Goal: Task Accomplishment & Management: Use online tool/utility

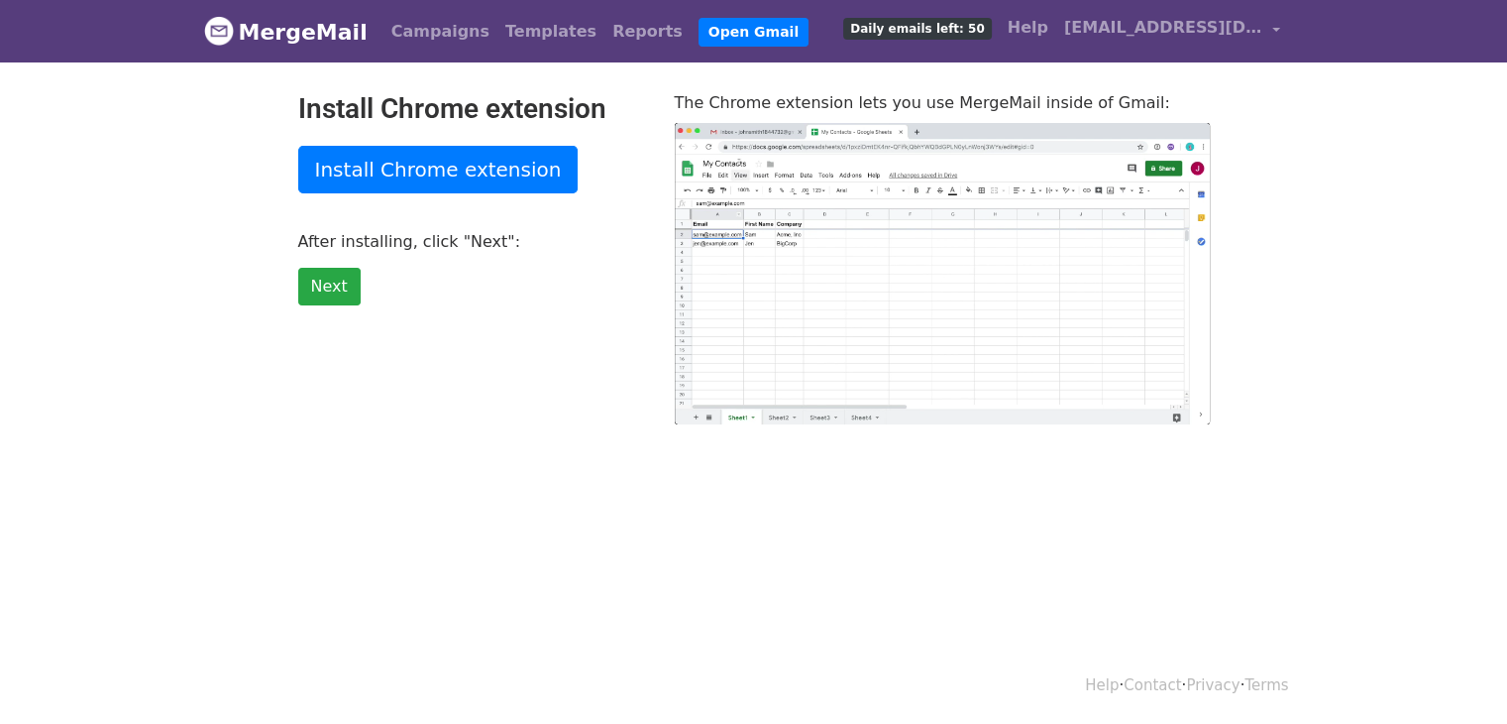
click at [1405, 338] on body "MergeMail Campaigns Templates Reports Open Gmail Daily emails left: 50 Help beh…" at bounding box center [753, 251] width 1507 height 503
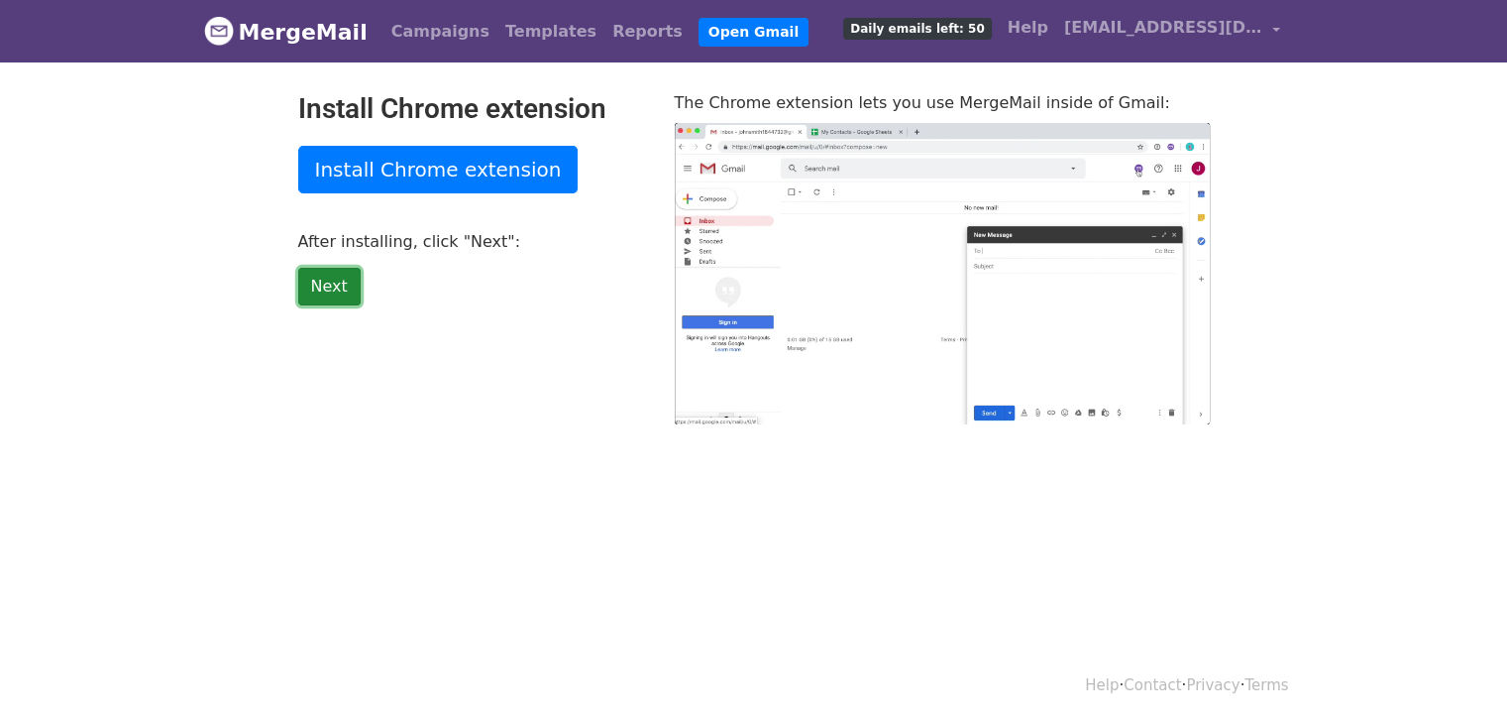
click at [322, 286] on link "Next" at bounding box center [329, 287] width 62 height 38
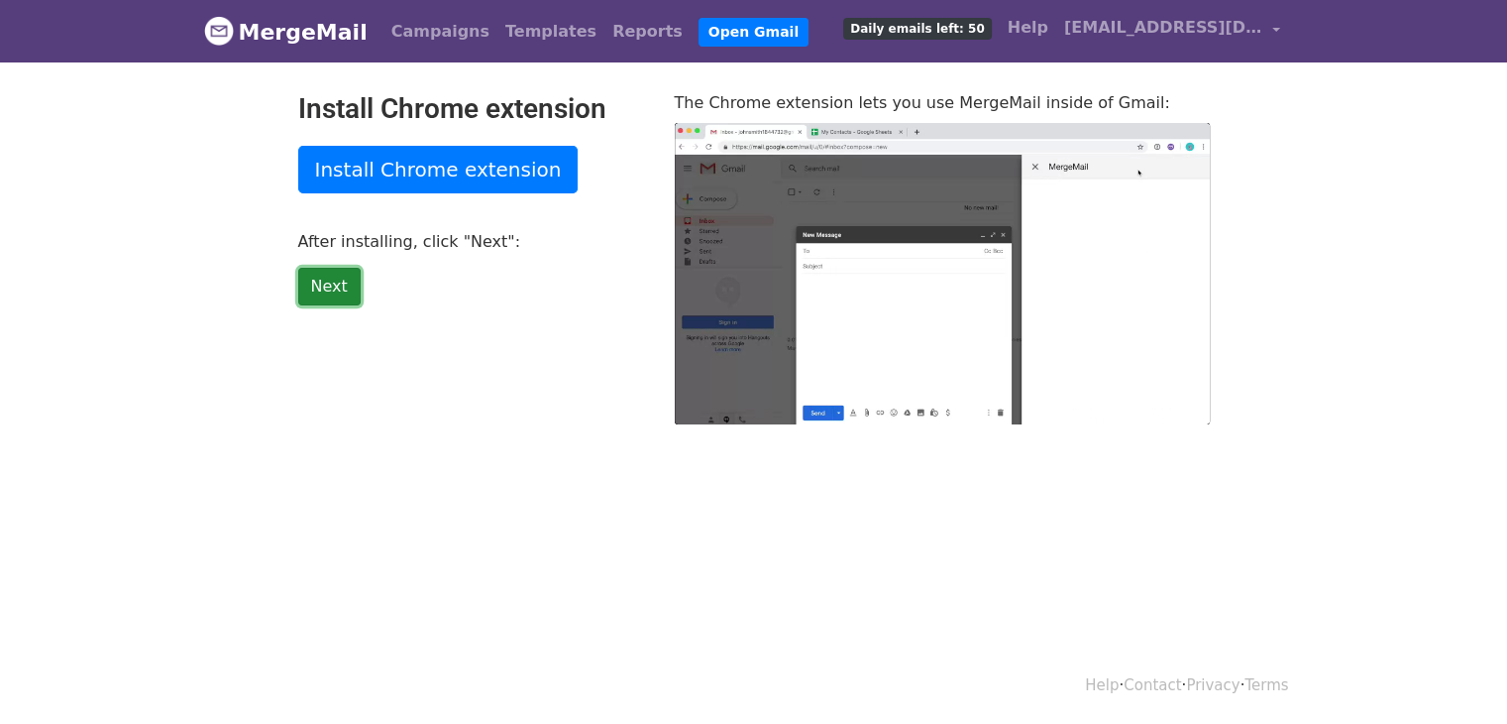
type input "26.16"
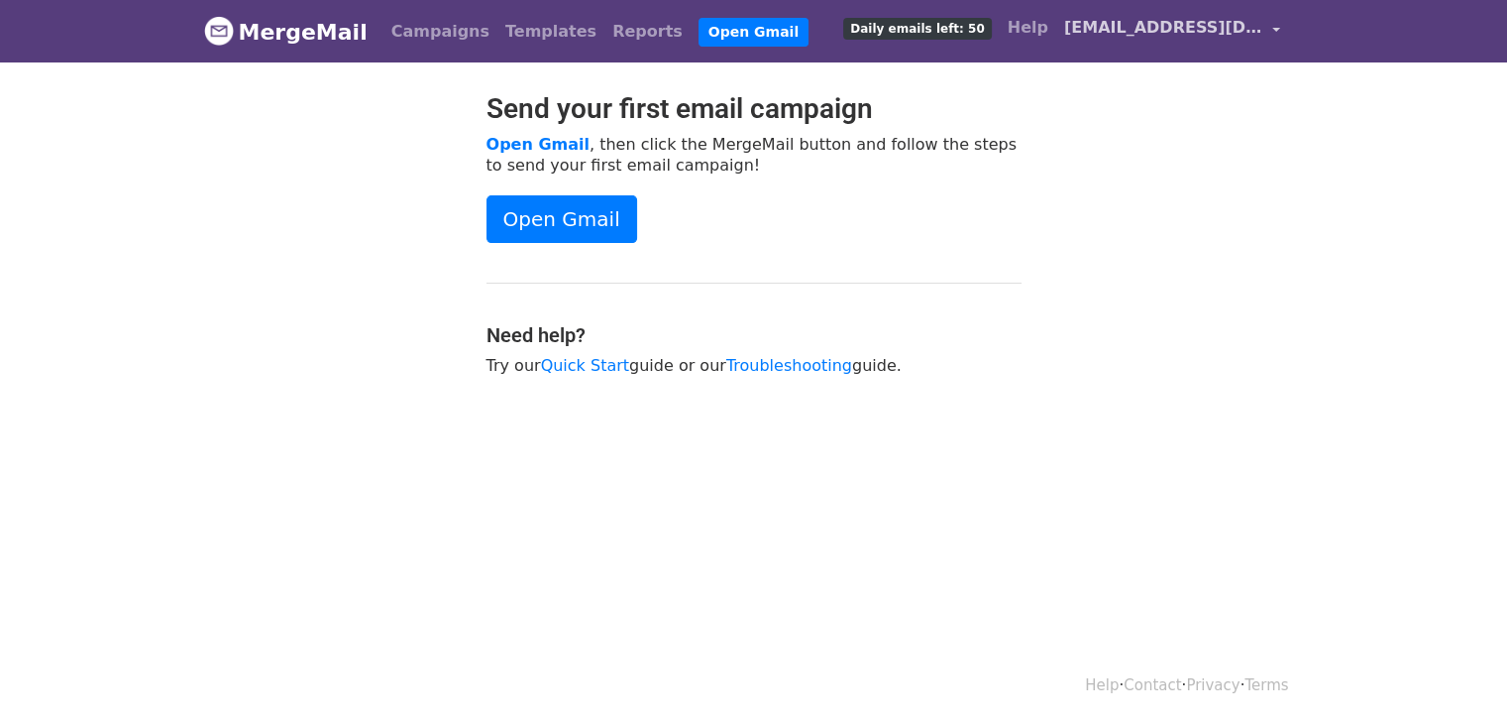
click at [1178, 23] on span "[EMAIL_ADDRESS][DOMAIN_NAME]" at bounding box center [1163, 28] width 198 height 24
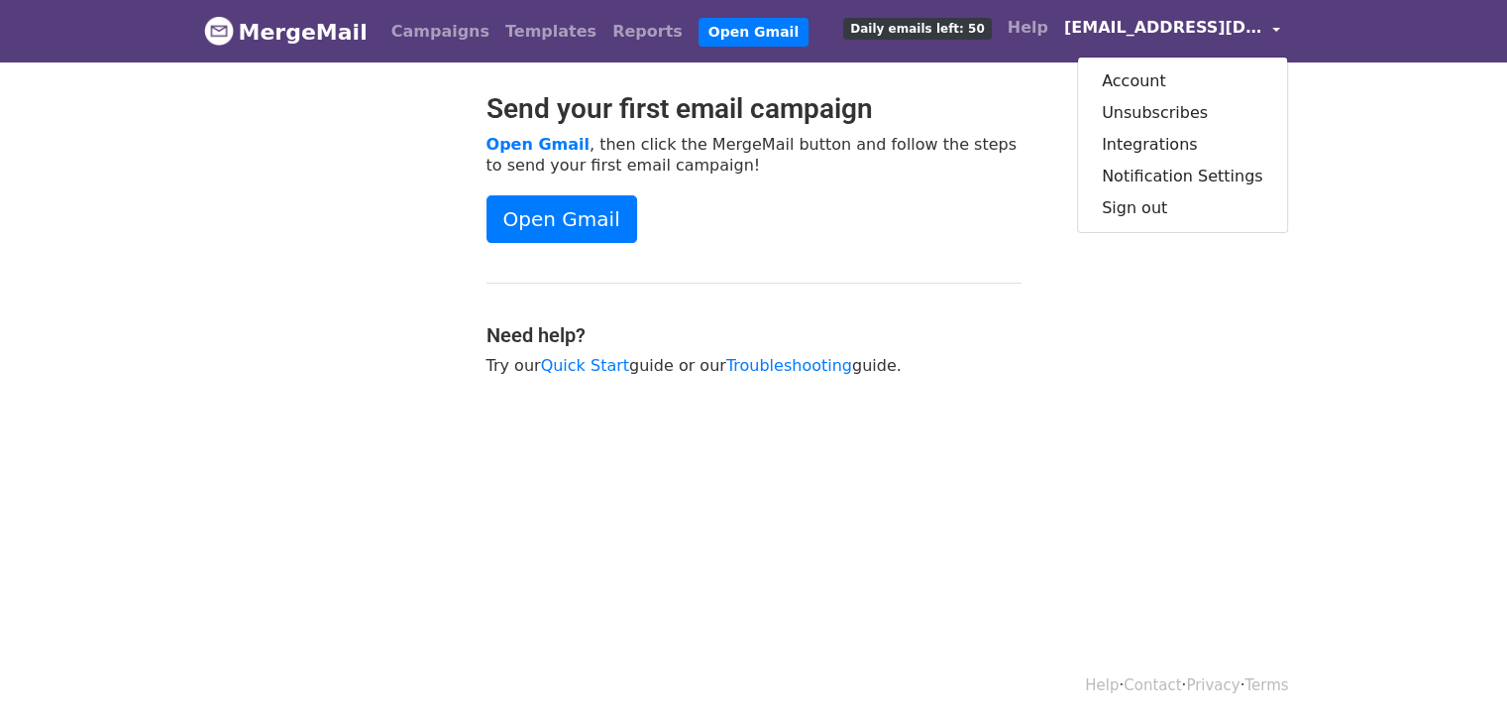
click at [1175, 23] on span "[EMAIL_ADDRESS][DOMAIN_NAME]" at bounding box center [1163, 28] width 198 height 24
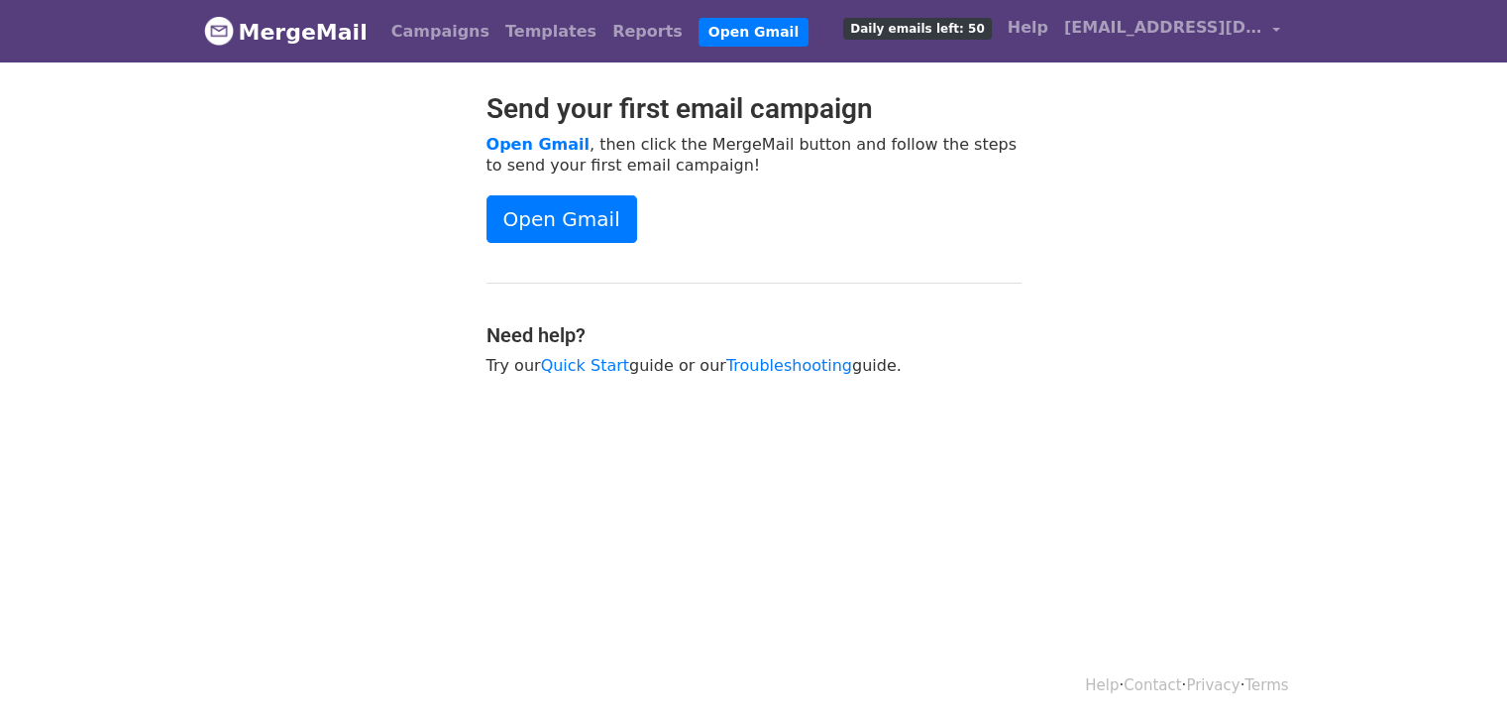
click at [791, 262] on div "Send your first email campaign Open Gmail , then click the MergeMail button and…" at bounding box center [754, 243] width 565 height 303
click at [519, 33] on link "Templates" at bounding box center [551, 32] width 107 height 40
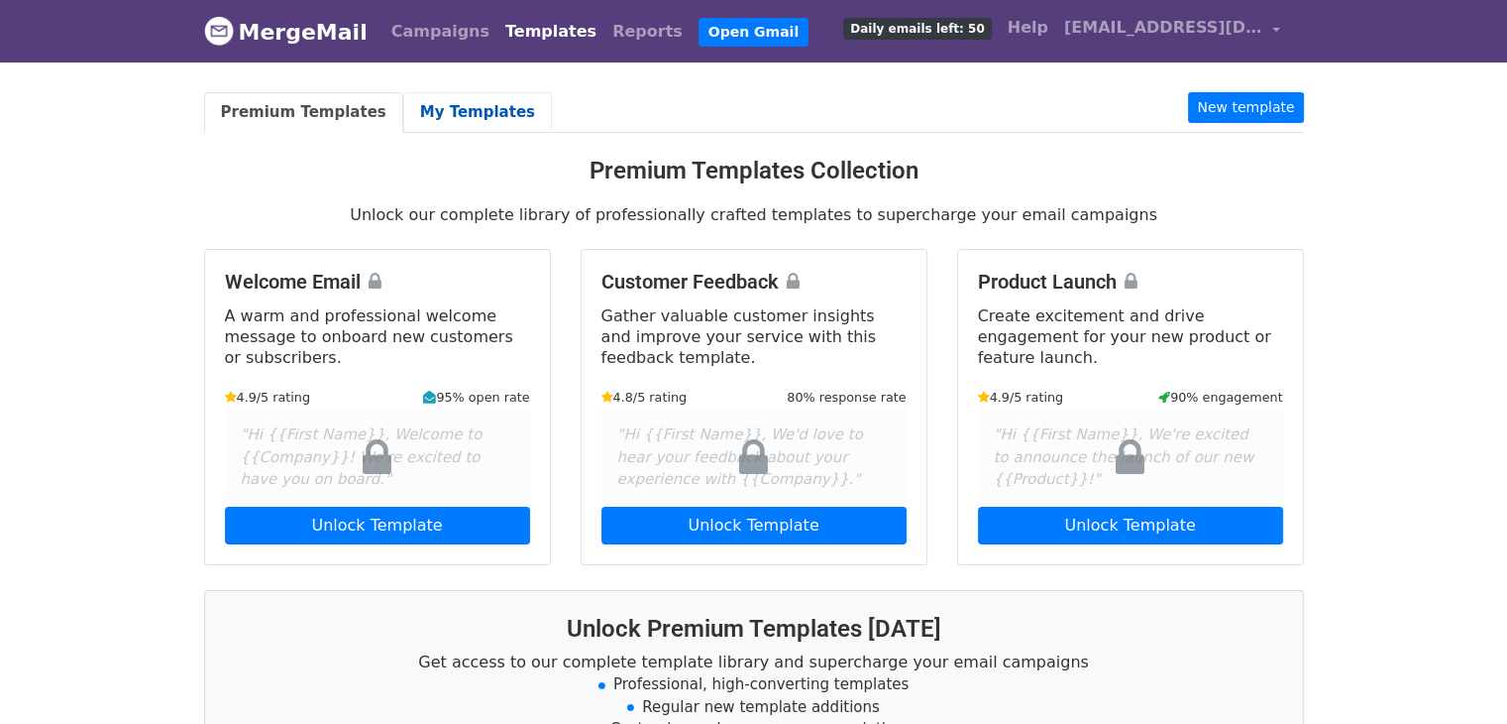
click at [457, 109] on link "My Templates" at bounding box center [477, 112] width 149 height 41
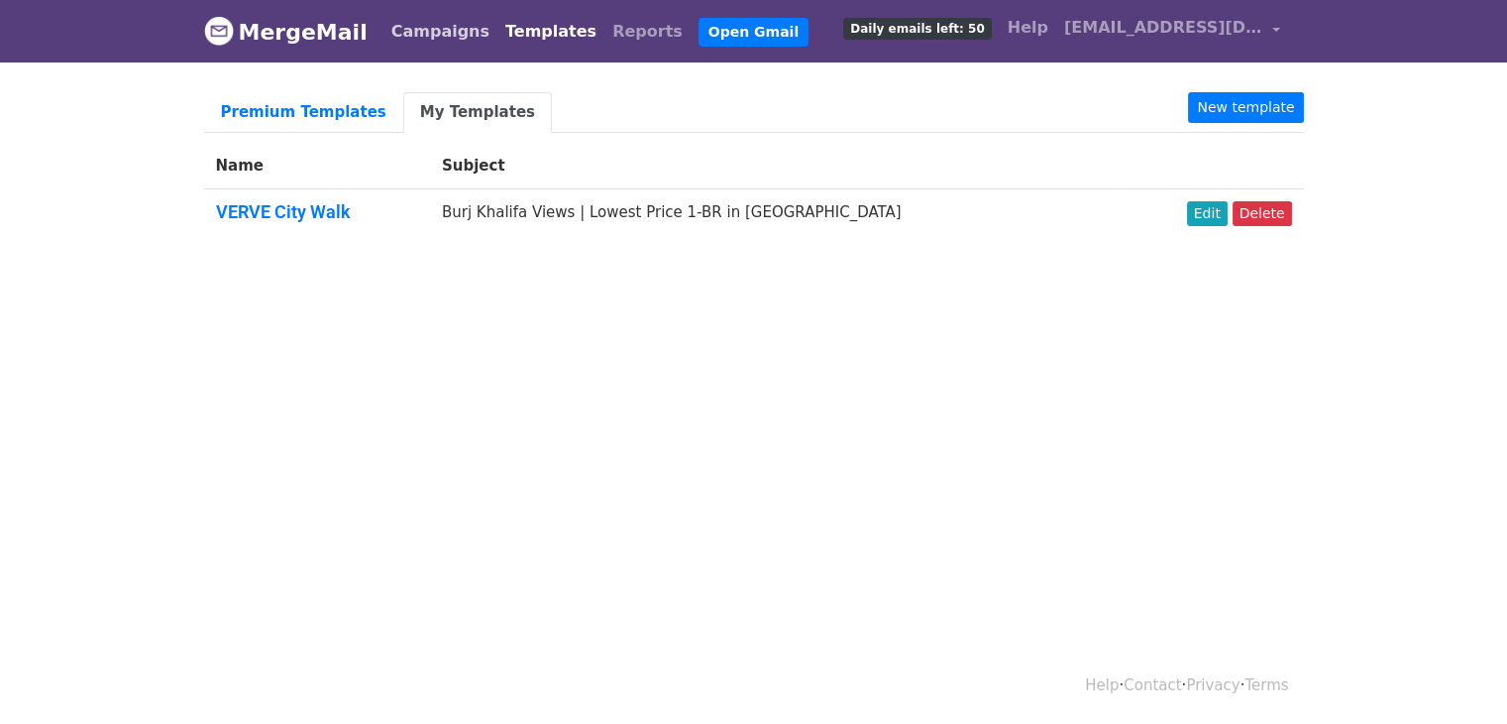
click at [441, 35] on link "Campaigns" at bounding box center [441, 32] width 114 height 40
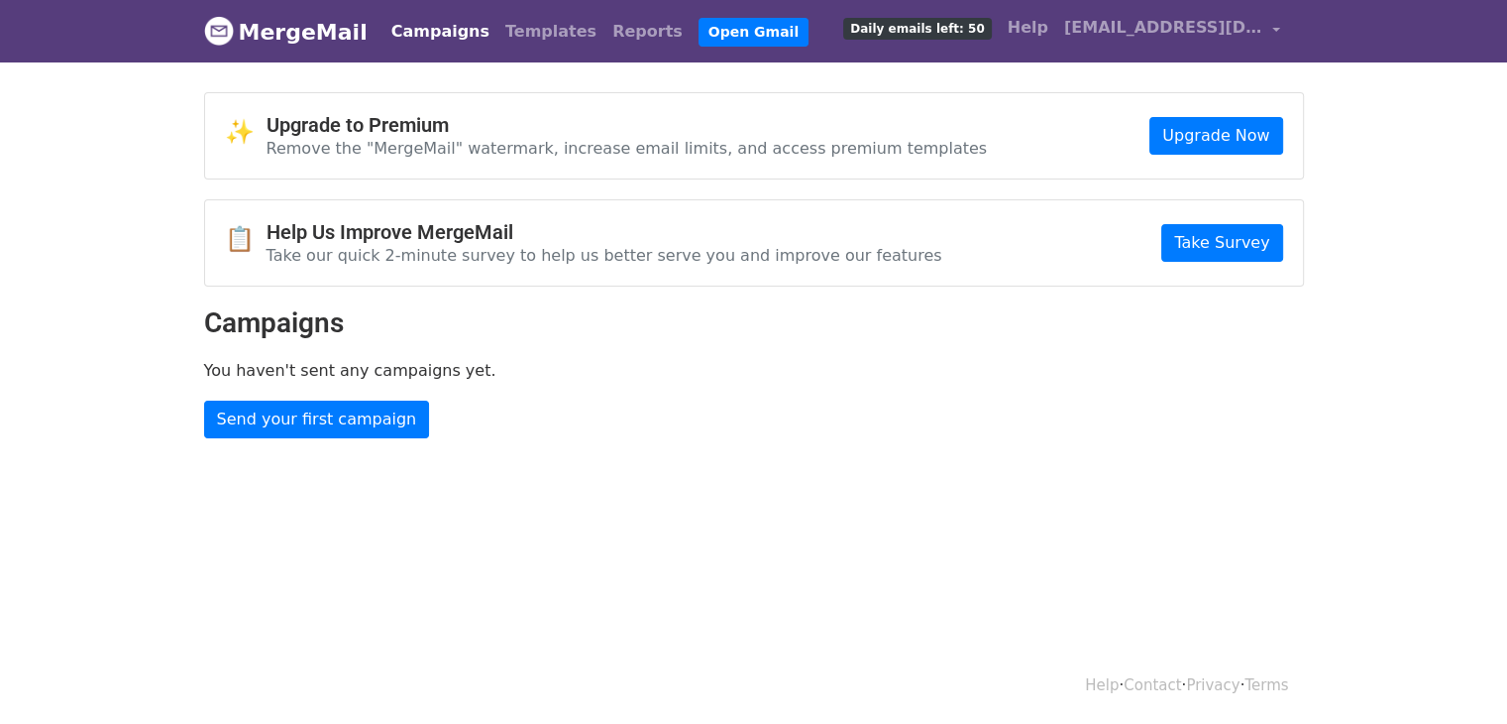
click at [825, 395] on div "✨ Upgrade to Premium Remove the "MergeMail" watermark, increase email limits, a…" at bounding box center [754, 265] width 1130 height 346
click at [1233, 41] on link "[EMAIL_ADDRESS][DOMAIN_NAME]" at bounding box center [1173, 31] width 232 height 47
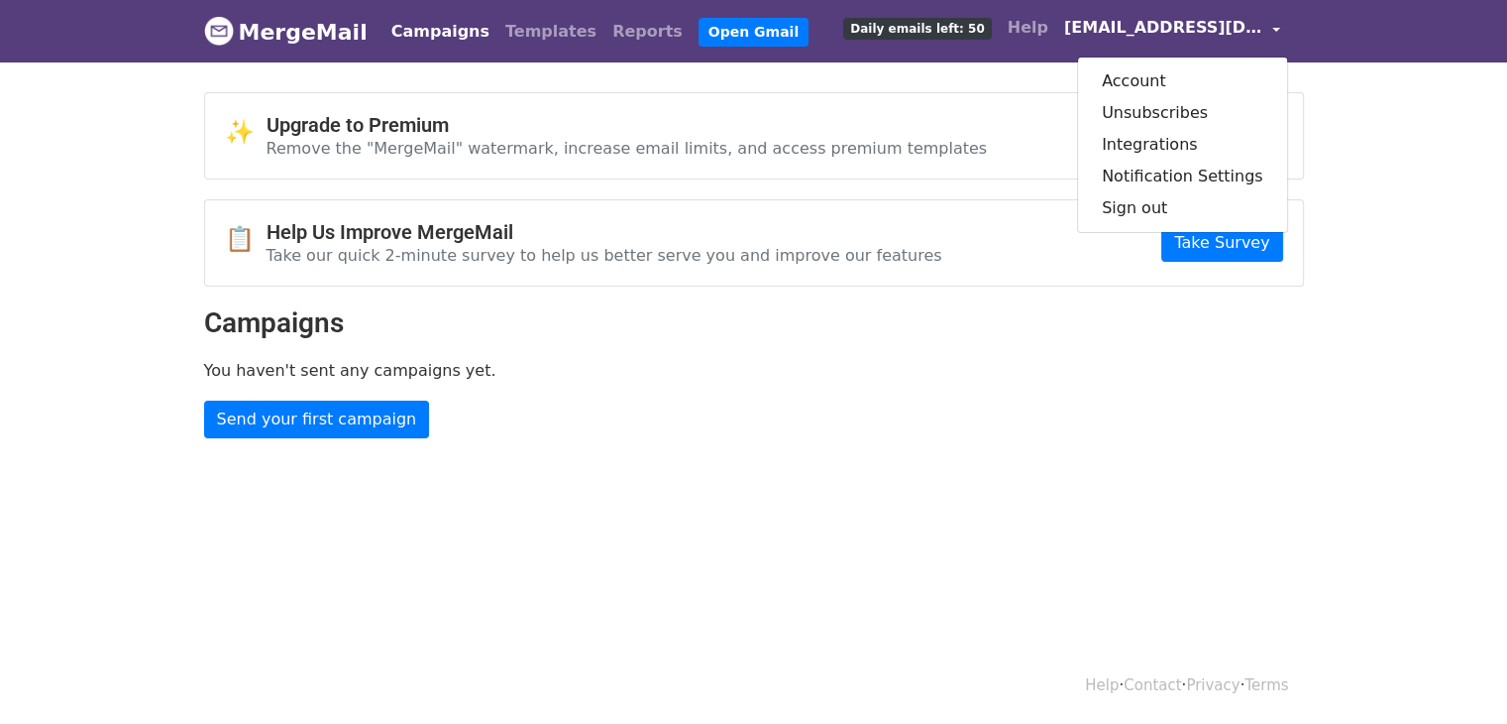
click at [610, 156] on p "Remove the "MergeMail" watermark, increase email limits, and access premium tem…" at bounding box center [628, 148] width 722 height 21
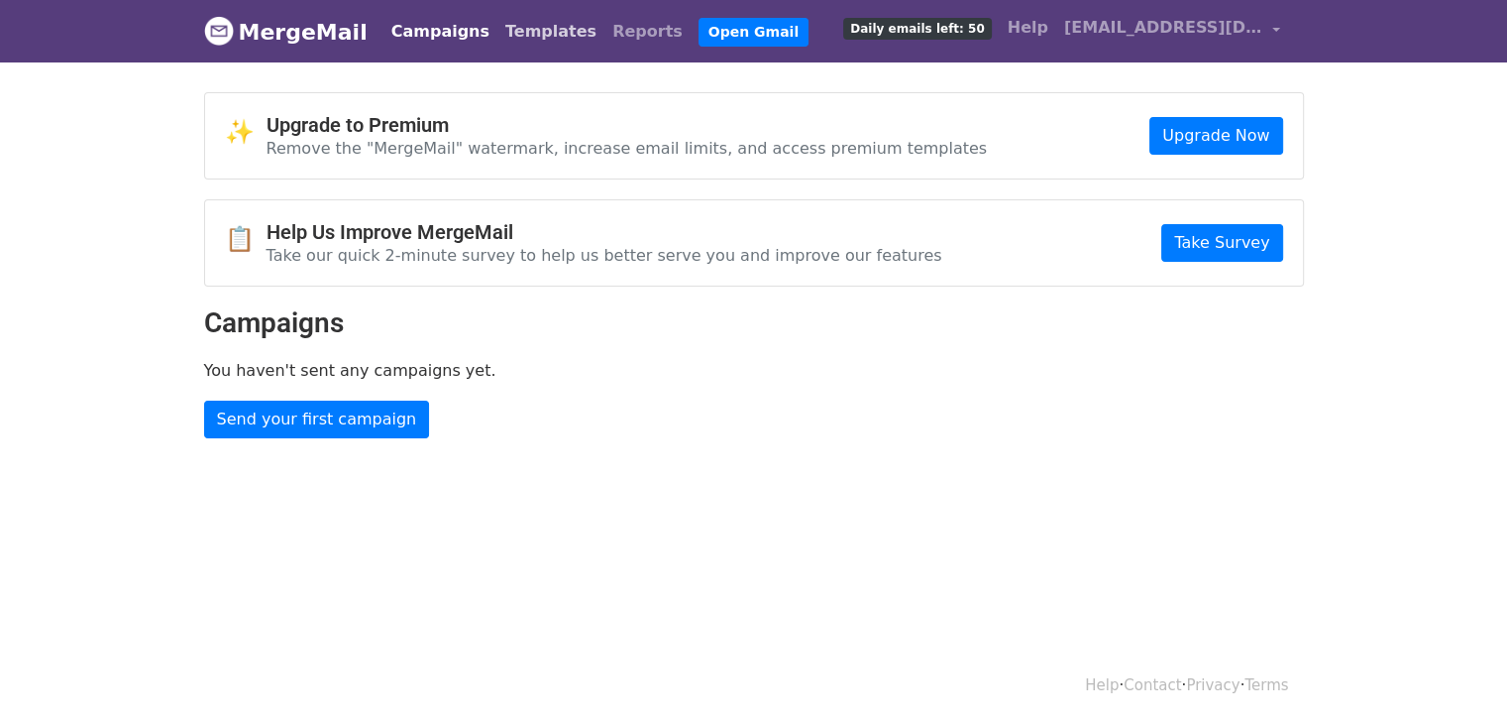
click at [510, 45] on link "Templates" at bounding box center [551, 32] width 107 height 40
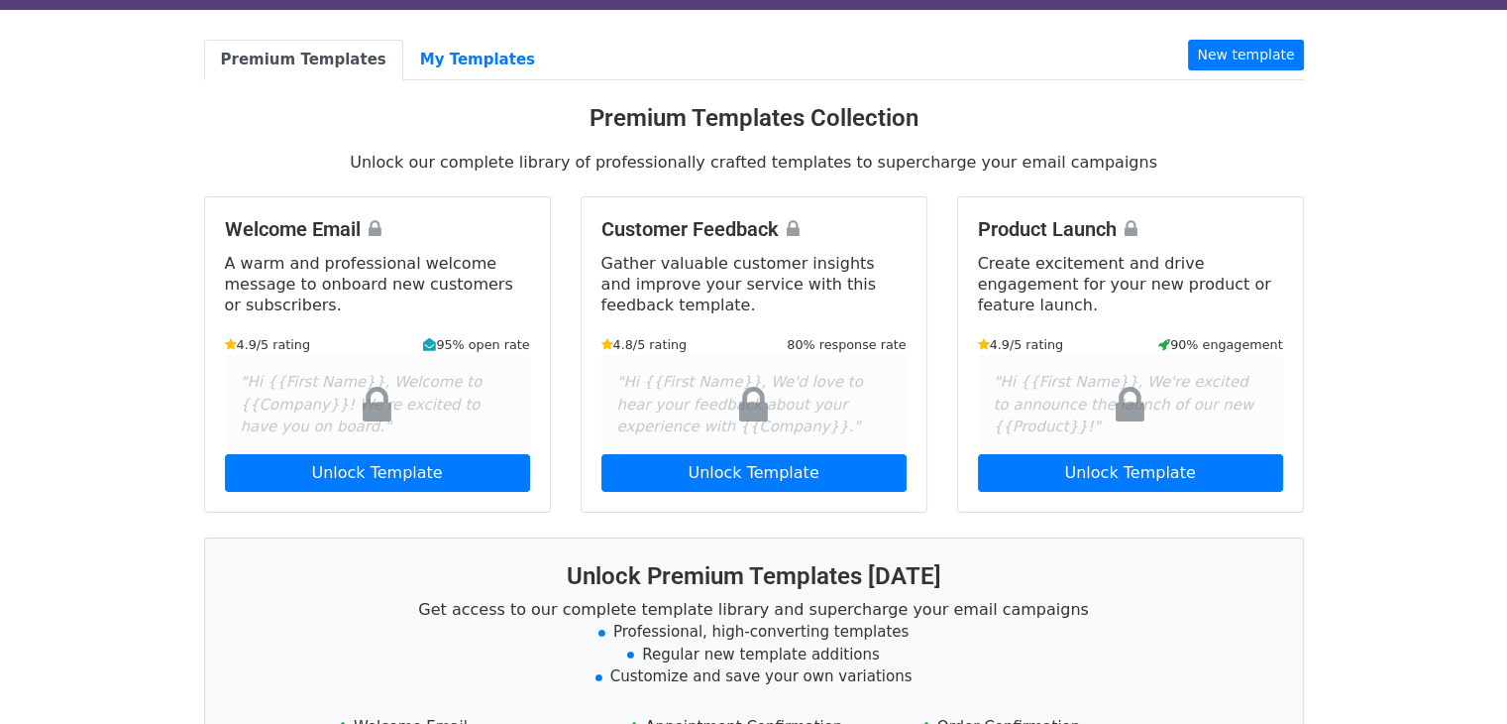
scroll to position [396, 0]
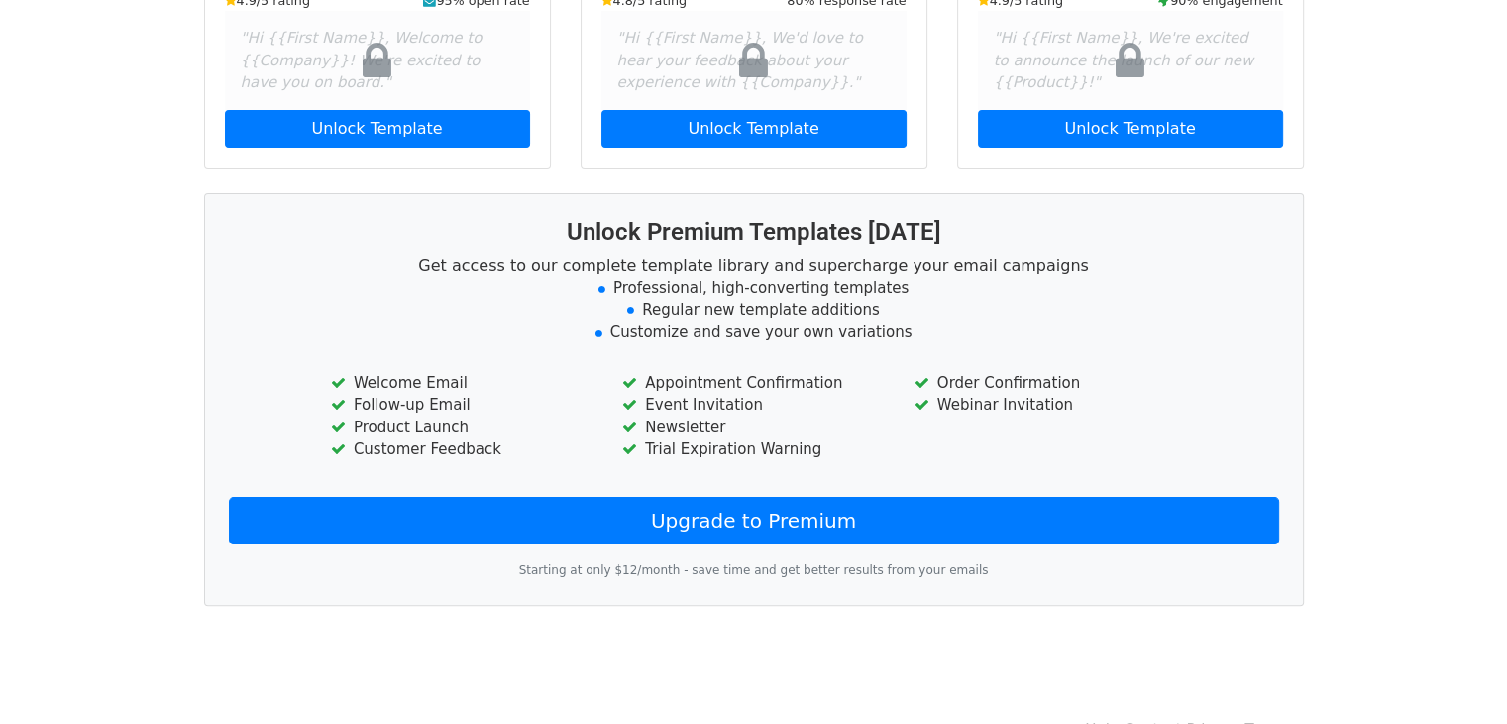
click at [438, 409] on li "Follow-up Email" at bounding box center [462, 404] width 262 height 23
click at [441, 423] on li "Product Launch" at bounding box center [462, 427] width 262 height 23
click at [460, 445] on li "Customer Feedback" at bounding box center [462, 449] width 262 height 23
click at [757, 382] on li "Appointment Confirmation" at bounding box center [753, 383] width 262 height 23
click at [737, 394] on li "Event Invitation" at bounding box center [753, 404] width 262 height 23
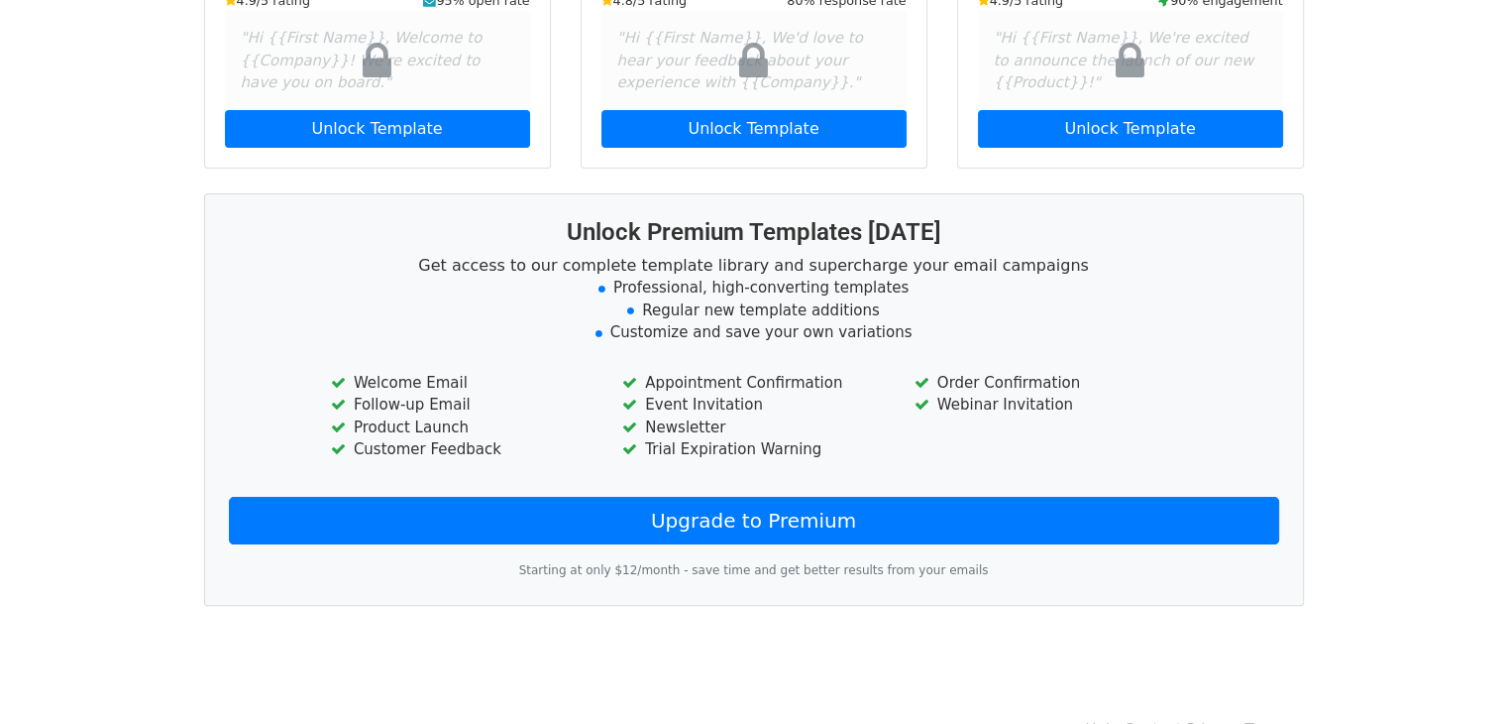
click at [694, 416] on li "Newsletter" at bounding box center [753, 427] width 262 height 23
click at [703, 441] on li "Trial Expiration Warning" at bounding box center [753, 449] width 262 height 23
click at [976, 393] on li "Webinar Invitation" at bounding box center [1046, 404] width 262 height 23
click at [975, 372] on li "Order Confirmation" at bounding box center [1046, 383] width 262 height 23
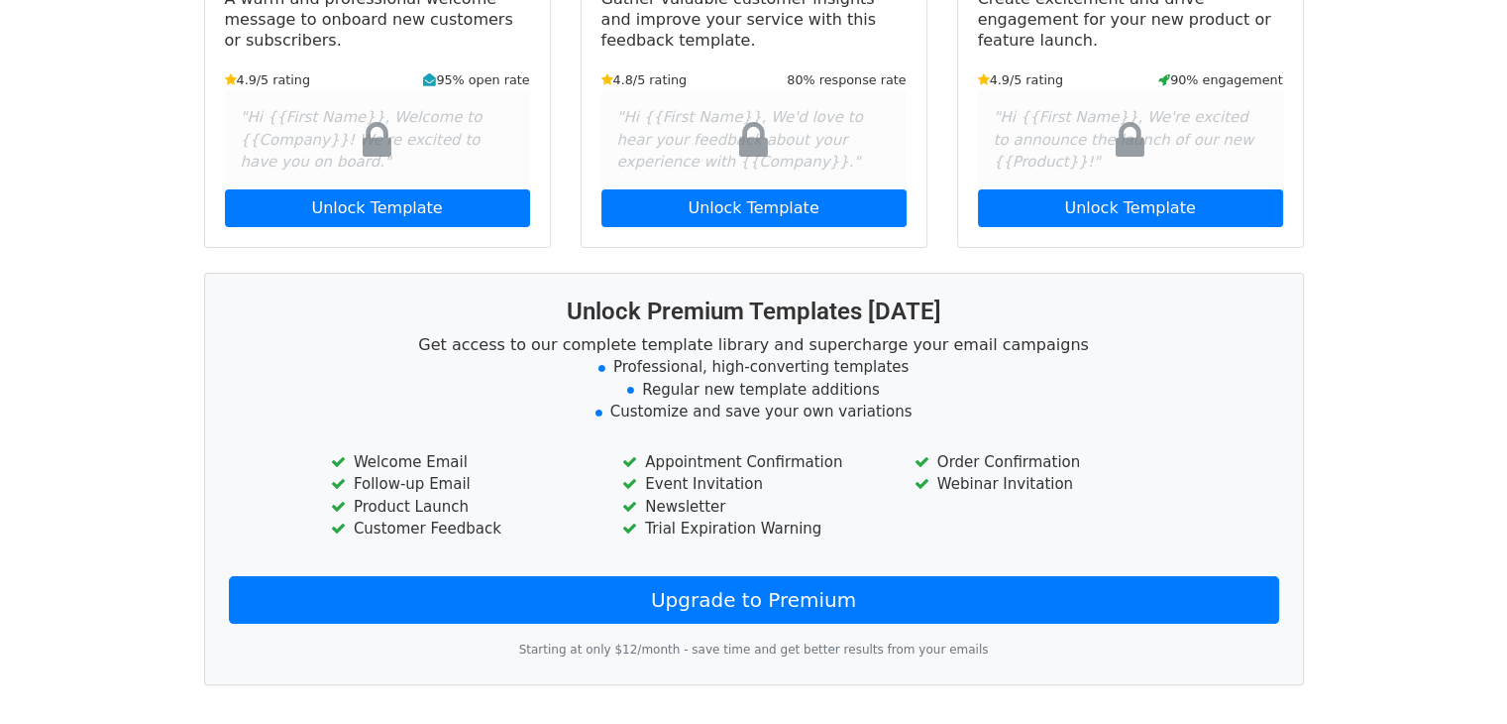
scroll to position [0, 0]
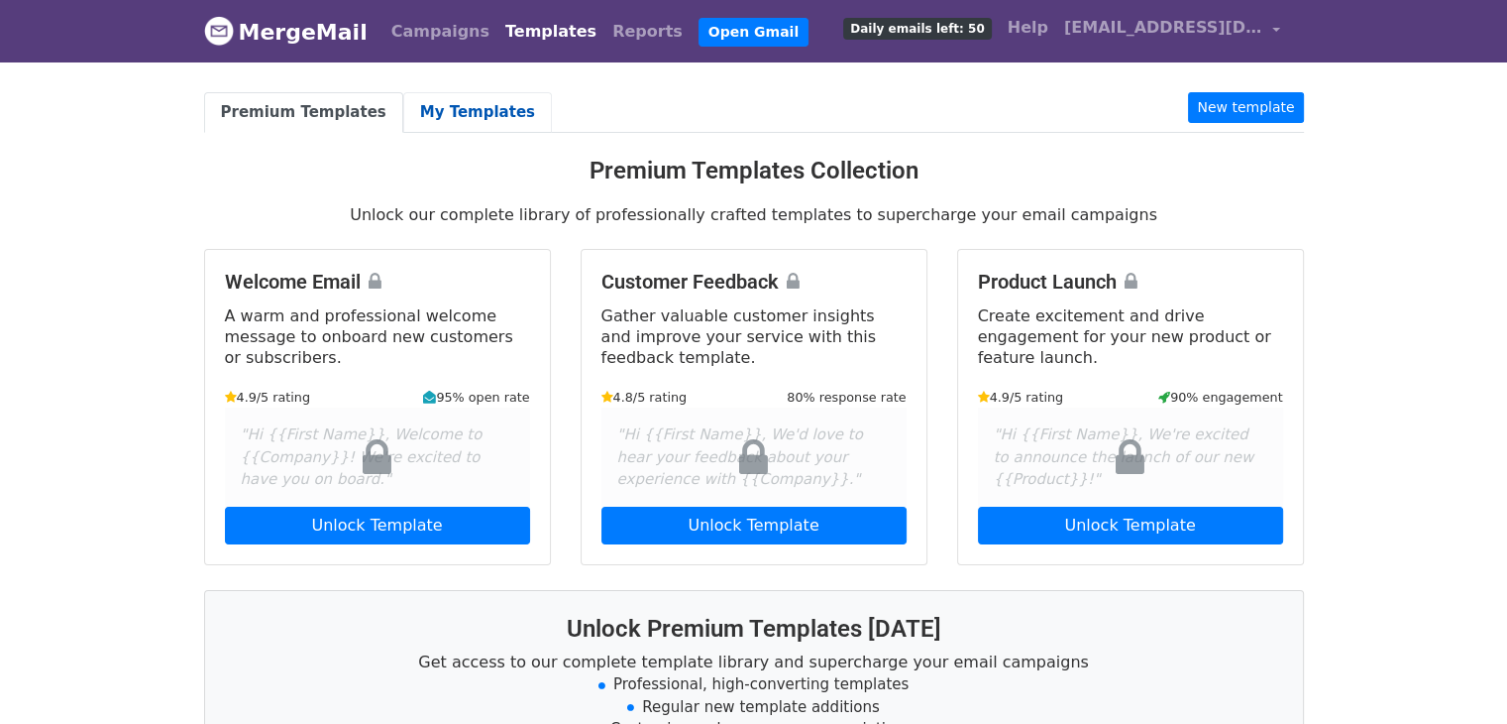
click at [448, 110] on link "My Templates" at bounding box center [477, 112] width 149 height 41
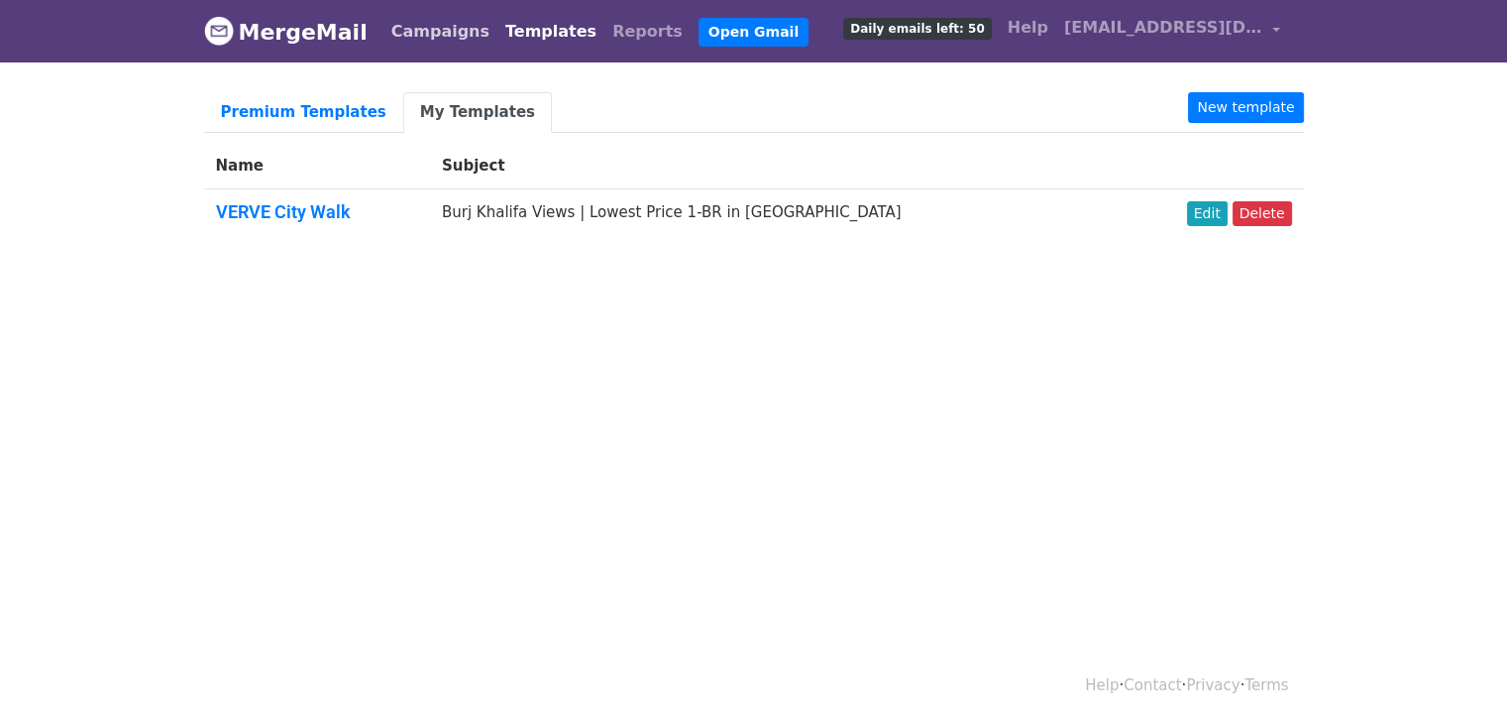
click at [434, 29] on link "Campaigns" at bounding box center [441, 32] width 114 height 40
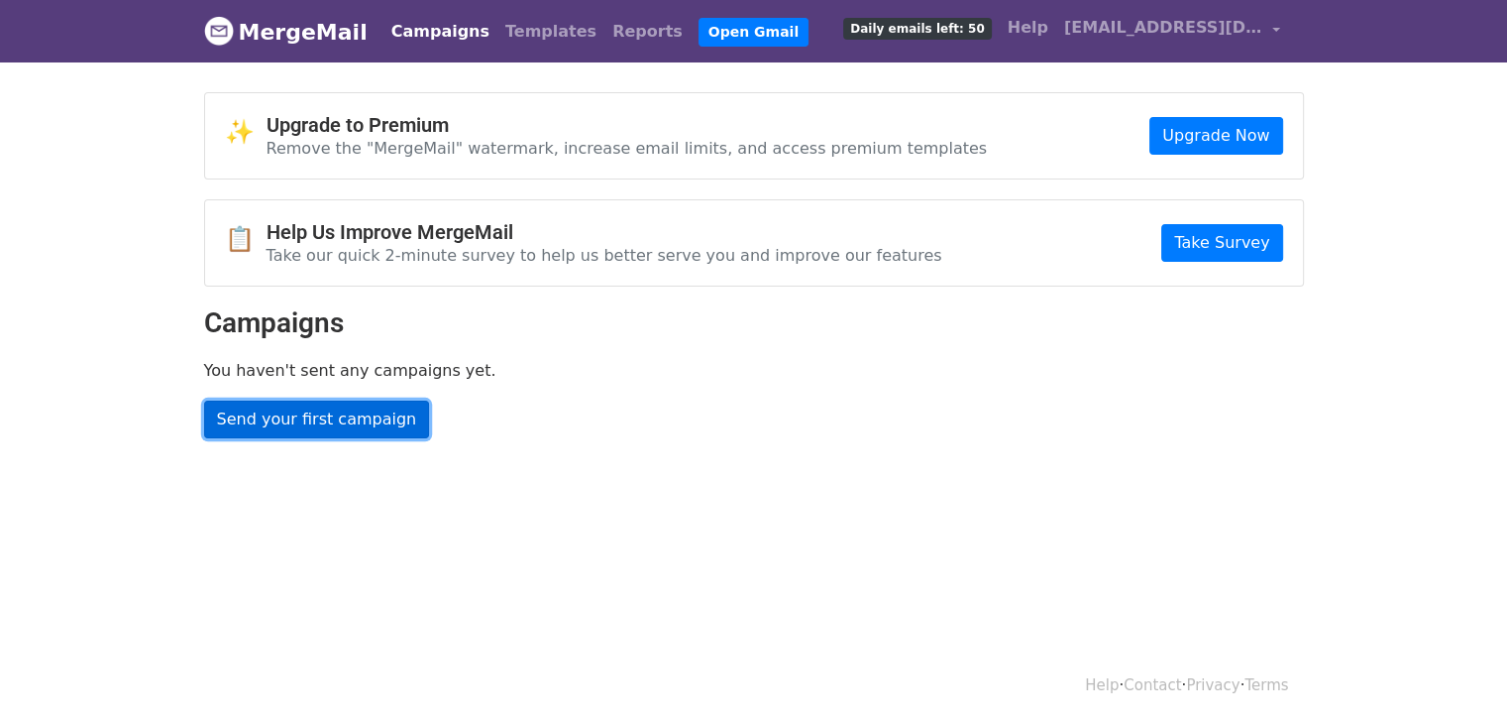
click at [334, 412] on link "Send your first campaign" at bounding box center [317, 419] width 226 height 38
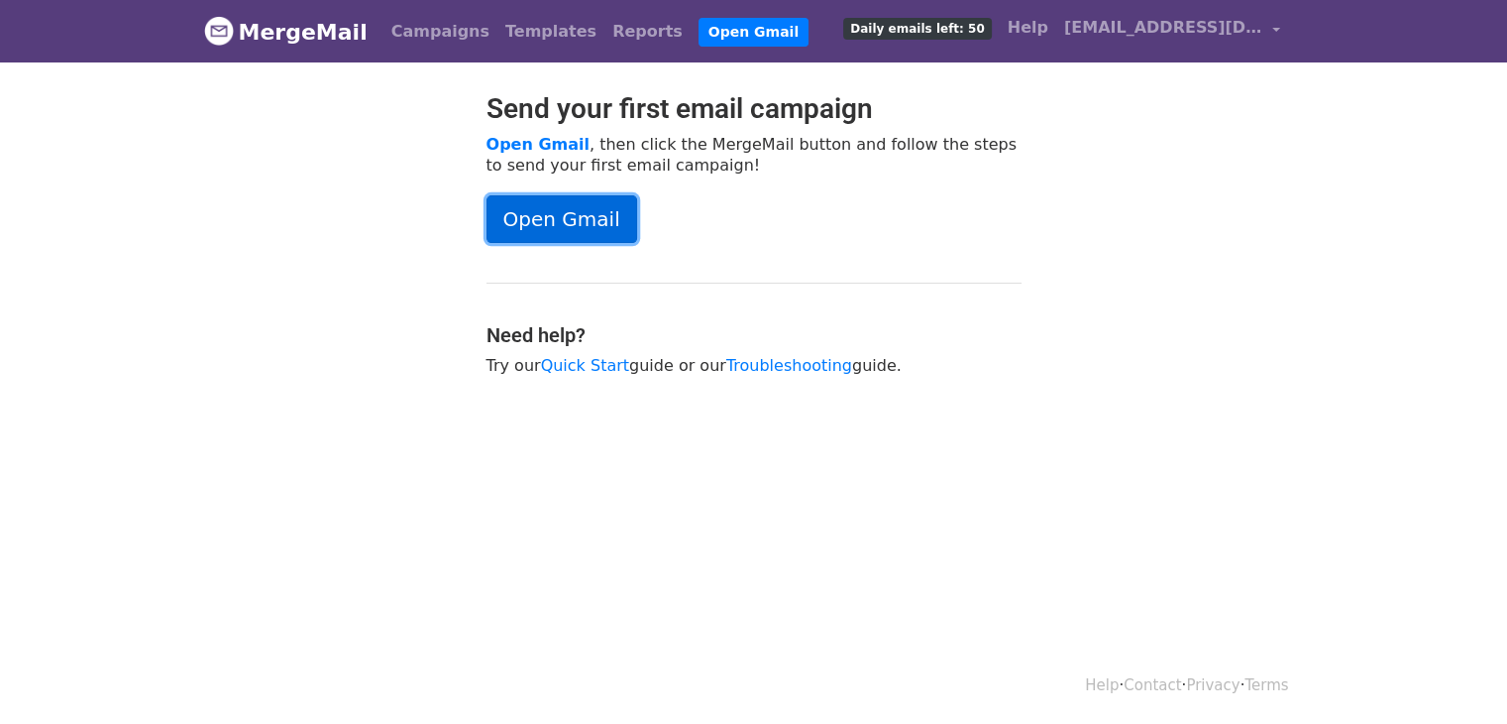
click at [599, 232] on link "Open Gmail" at bounding box center [562, 219] width 151 height 48
